Goal: Transaction & Acquisition: Download file/media

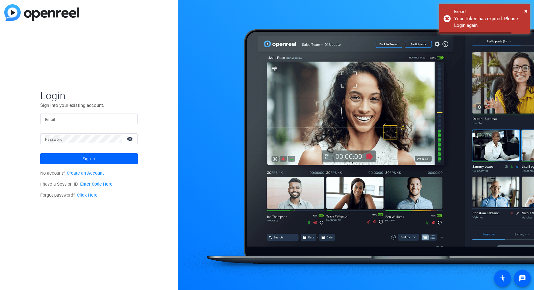
click at [94, 114] on div at bounding box center [89, 118] width 88 height 11
click at [102, 118] on input "Email" at bounding box center [89, 118] width 88 height 7
type input "[PERSON_NAME][EMAIL_ADDRESS][PERSON_NAME][DOMAIN_NAME]"
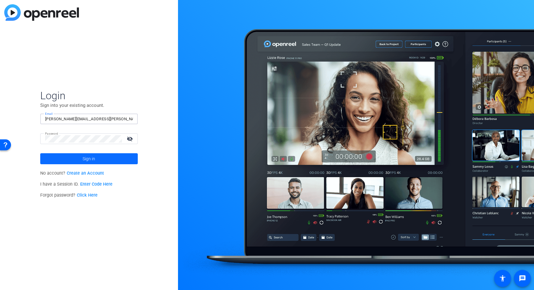
click at [95, 162] on span at bounding box center [89, 158] width 98 height 15
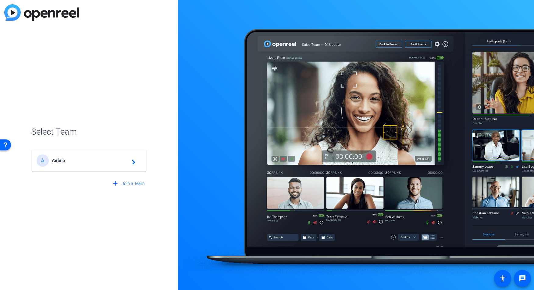
click at [95, 161] on span "Airbnb" at bounding box center [90, 160] width 76 height 5
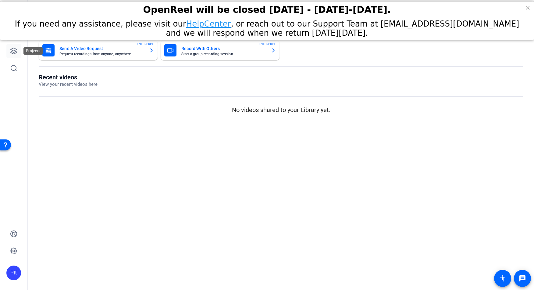
click at [16, 51] on icon at bounding box center [13, 50] width 7 height 7
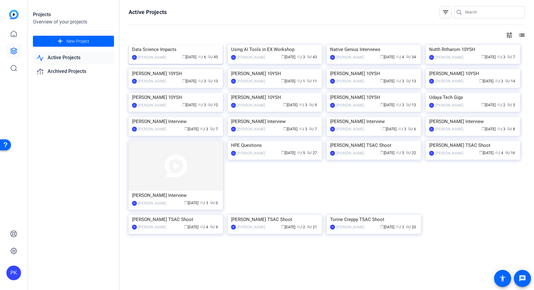
click at [185, 45] on img at bounding box center [176, 45] width 94 height 0
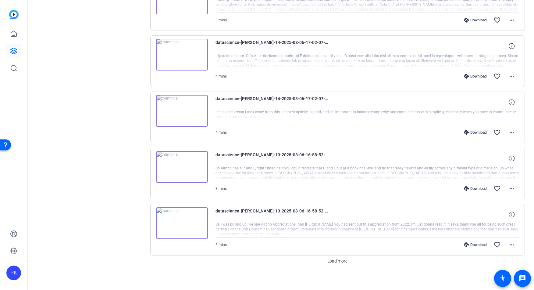
scroll to position [385, 0]
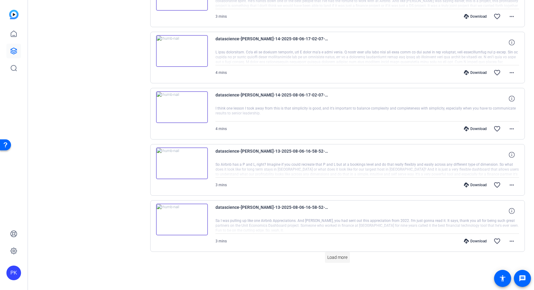
click at [341, 256] on span "Load more" at bounding box center [338, 257] width 20 height 6
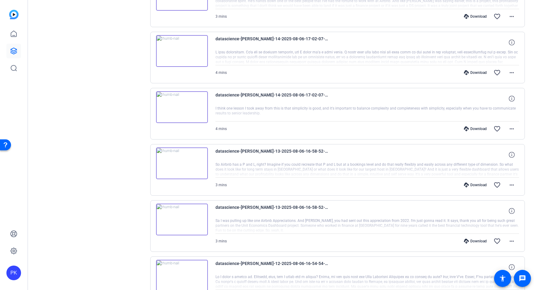
scroll to position [946, 0]
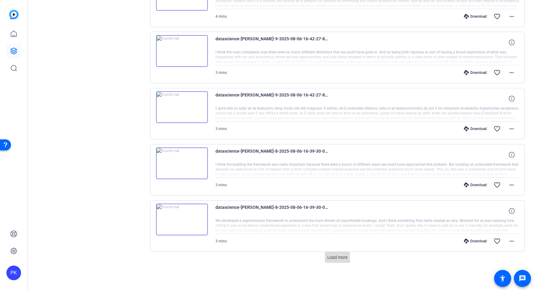
click at [338, 254] on span "Load more" at bounding box center [338, 257] width 20 height 6
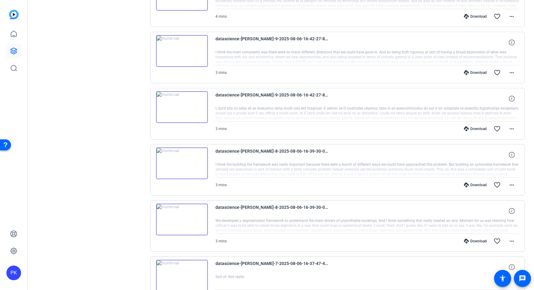
scroll to position [1507, 0]
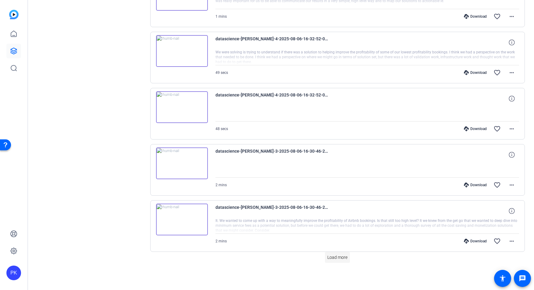
click at [332, 257] on span "Load more" at bounding box center [338, 257] width 20 height 6
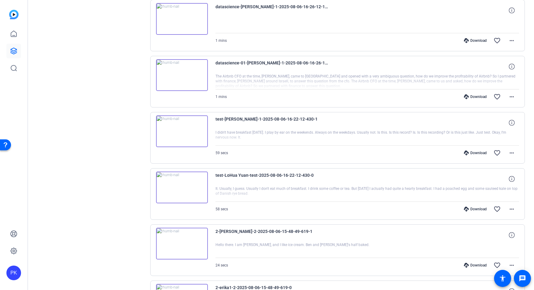
scroll to position [2068, 0]
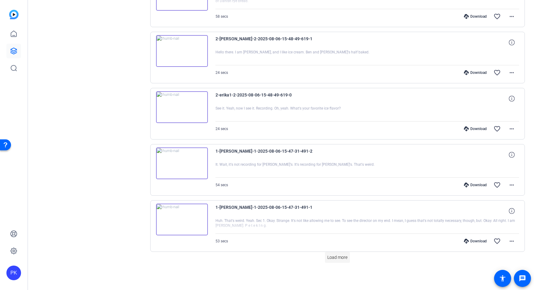
click at [339, 256] on span "Load more" at bounding box center [338, 257] width 20 height 6
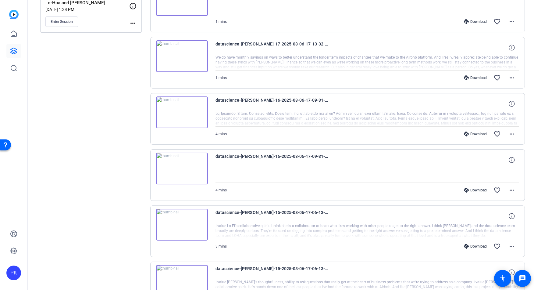
scroll to position [0, 0]
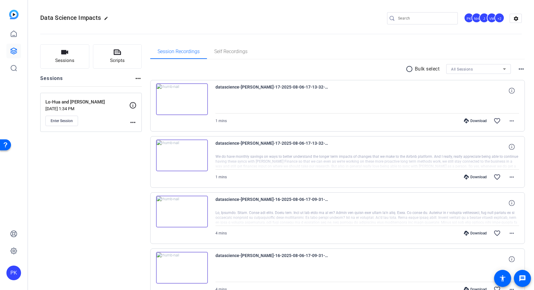
click at [406, 70] on mat-icon "radio_button_unchecked" at bounding box center [410, 68] width 9 height 7
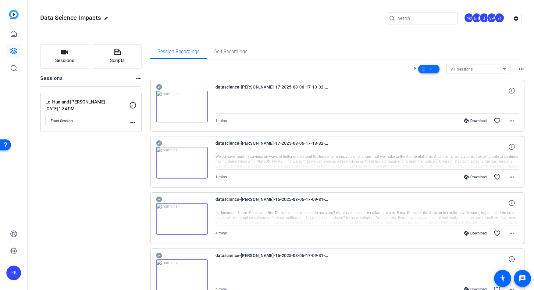
click at [432, 68] on span at bounding box center [428, 69] width 21 height 15
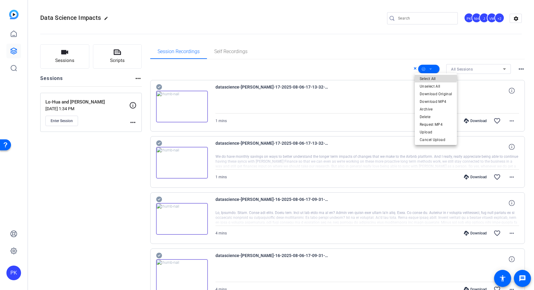
click at [435, 76] on span "Select All" at bounding box center [436, 78] width 32 height 7
click at [341, 66] on div at bounding box center [267, 145] width 534 height 290
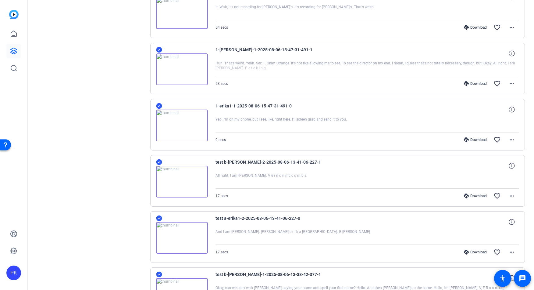
scroll to position [2338, 0]
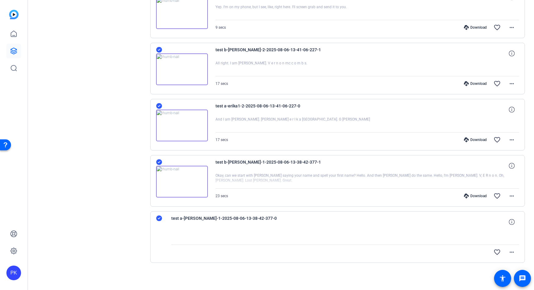
click at [160, 106] on icon at bounding box center [159, 105] width 6 height 7
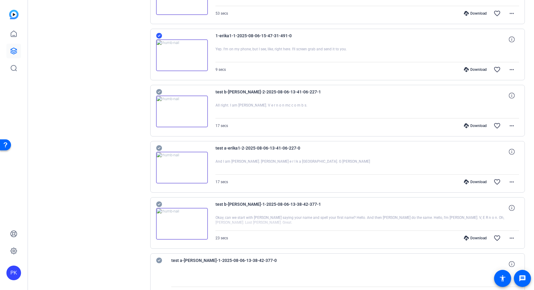
scroll to position [2269, 0]
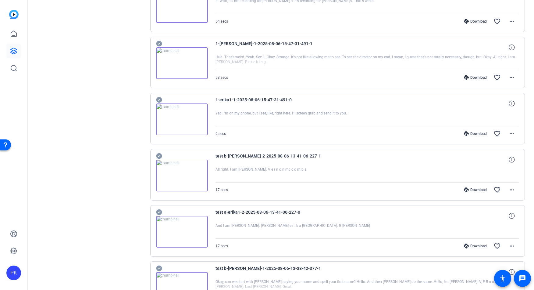
scroll to position [2132, 0]
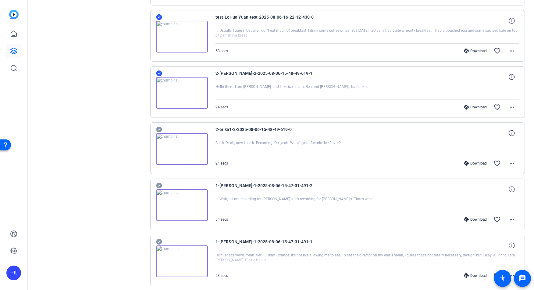
scroll to position [2030, 0]
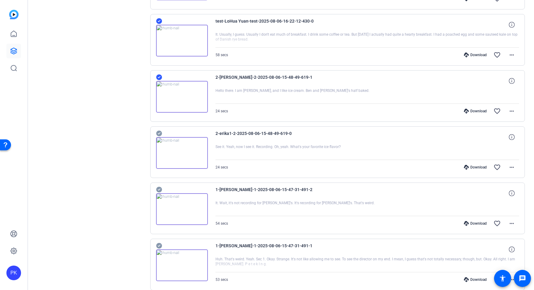
click at [159, 77] on icon at bounding box center [159, 76] width 6 height 7
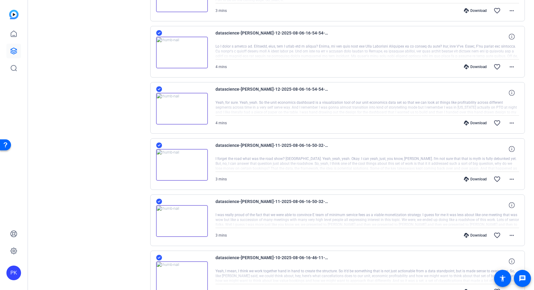
scroll to position [0, 0]
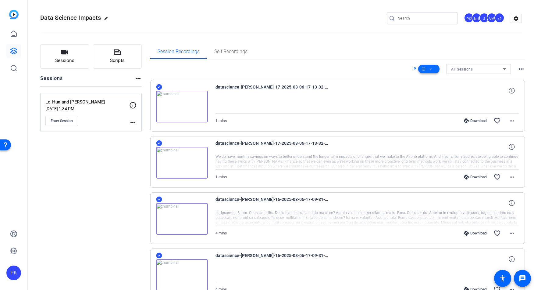
click at [429, 68] on icon at bounding box center [430, 69] width 3 height 8
click at [429, 93] on span "Download Original" at bounding box center [436, 93] width 32 height 7
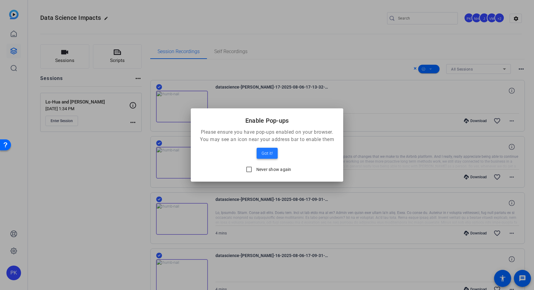
click at [264, 154] on span "Got it!" at bounding box center [267, 152] width 11 height 7
